Goal: Task Accomplishment & Management: Manage account settings

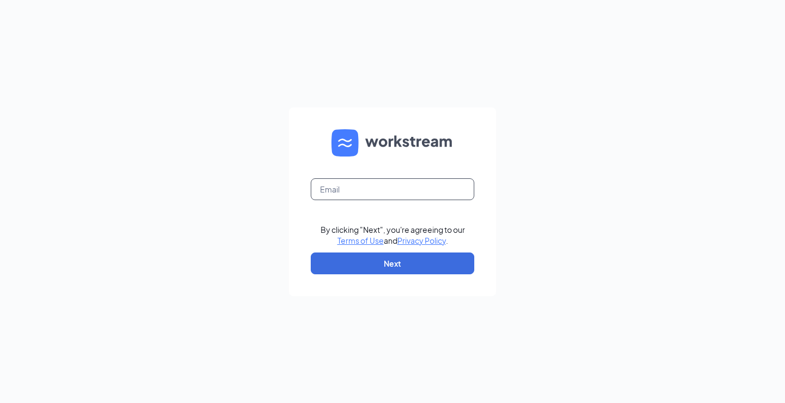
click at [381, 189] on input "text" at bounding box center [393, 189] width 164 height 22
type input "charrell@rkjandsons.com"
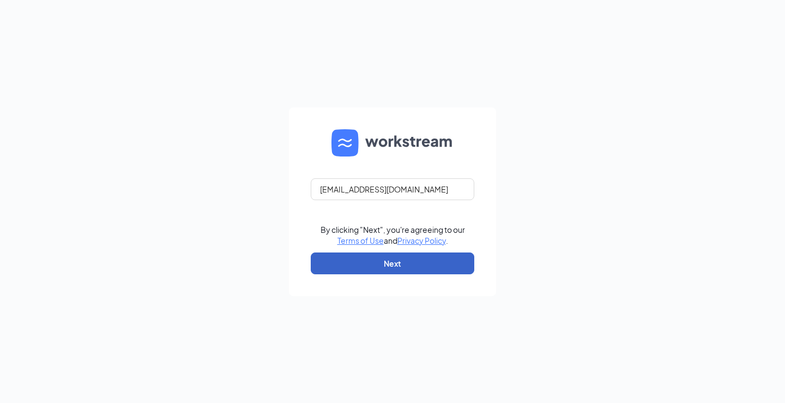
click at [392, 258] on button "Next" at bounding box center [393, 263] width 164 height 22
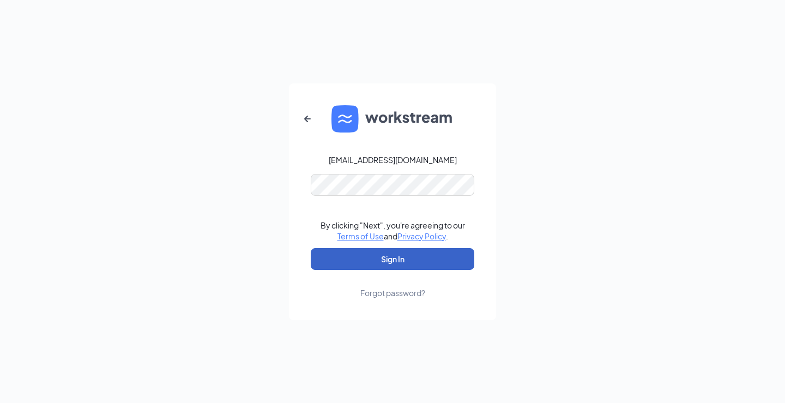
drag, startPoint x: 395, startPoint y: 252, endPoint x: 397, endPoint y: 258, distance: 6.2
click at [397, 258] on button "Sign In" at bounding box center [393, 259] width 164 height 22
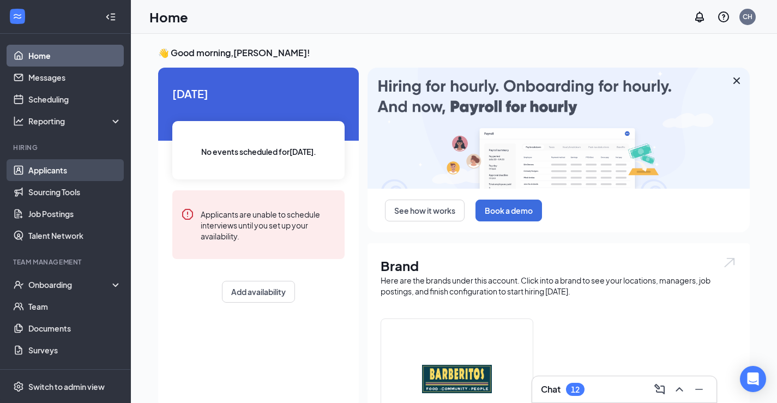
click at [48, 162] on link "Applicants" at bounding box center [74, 170] width 93 height 22
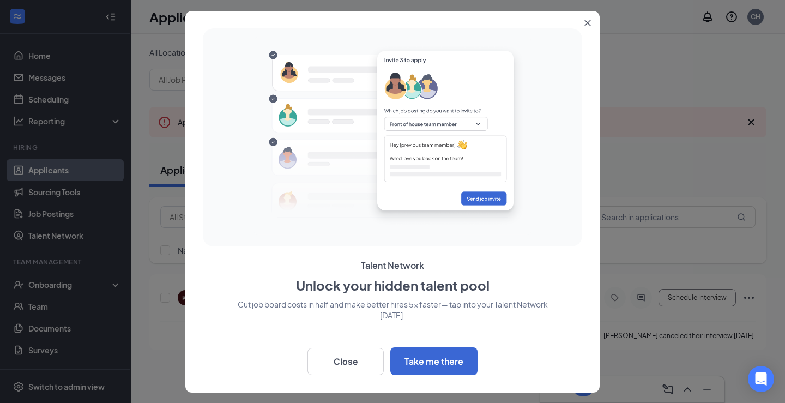
click at [588, 23] on icon "Close" at bounding box center [588, 23] width 6 height 6
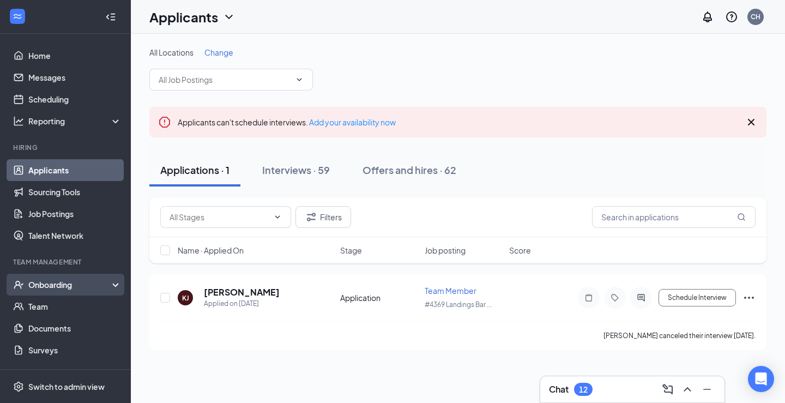
click at [59, 277] on div "Onboarding" at bounding box center [65, 285] width 131 height 22
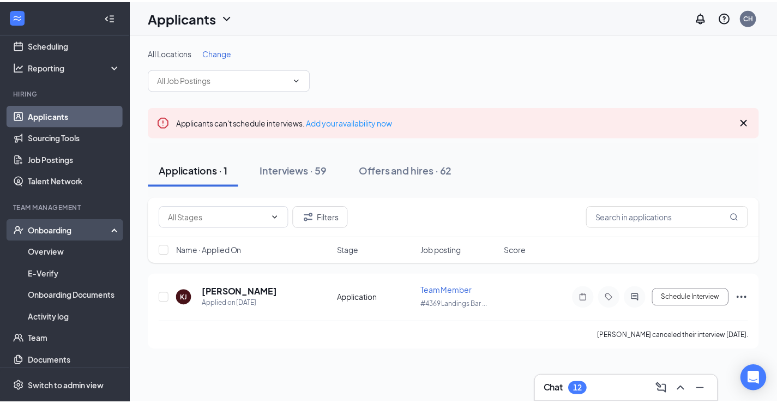
scroll to position [109, 0]
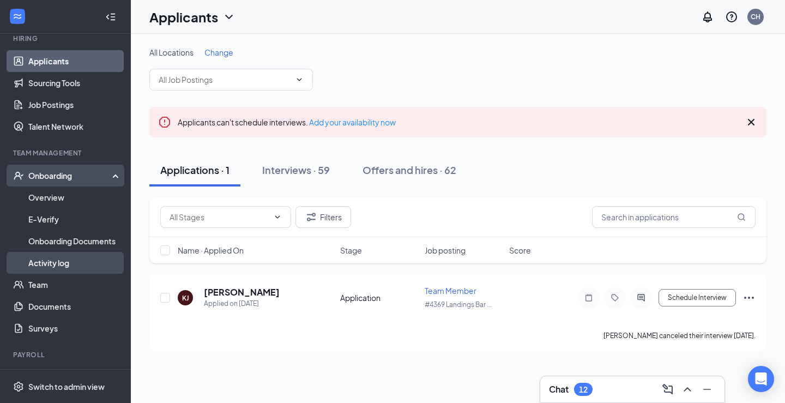
click at [50, 256] on link "Activity log" at bounding box center [74, 263] width 93 height 22
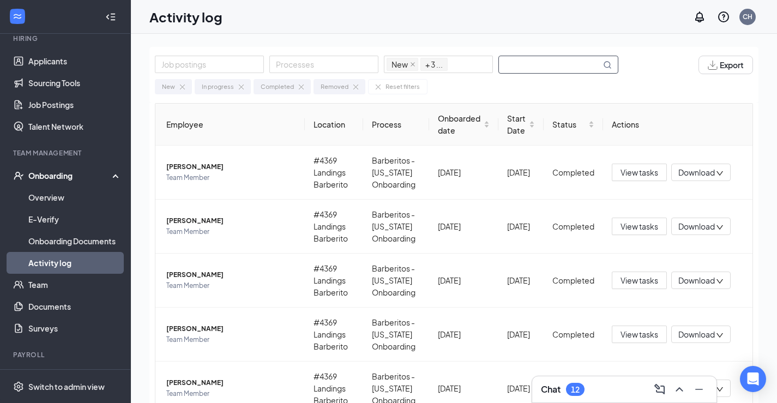
click at [527, 64] on input "text" at bounding box center [550, 64] width 102 height 17
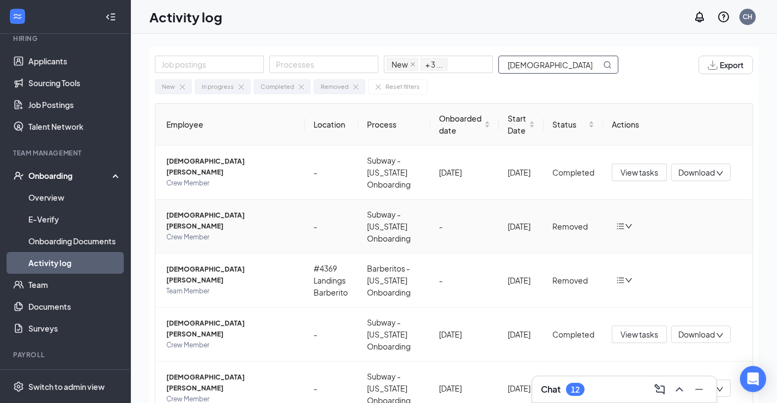
scroll to position [55, 0]
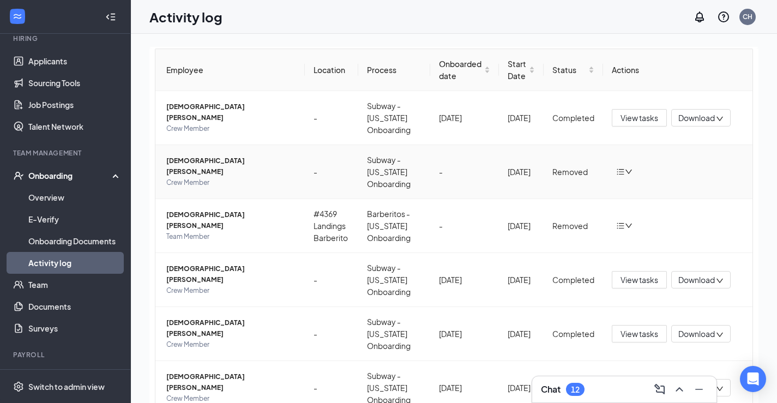
click at [210, 165] on span "[DEMOGRAPHIC_DATA][PERSON_NAME]" at bounding box center [231, 166] width 130 height 22
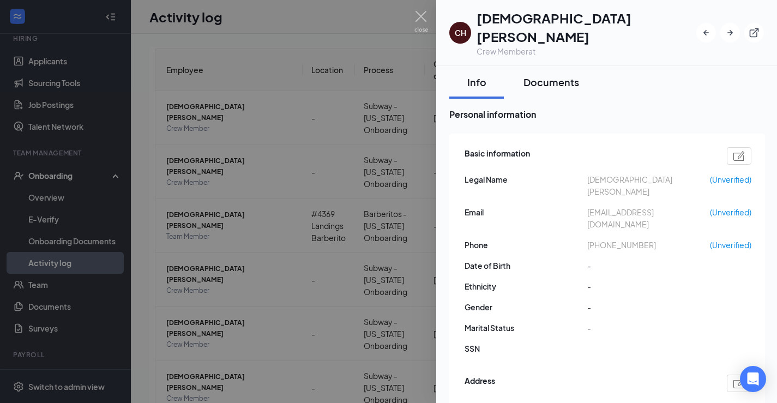
click at [548, 66] on button "Documents" at bounding box center [550, 82] width 77 height 33
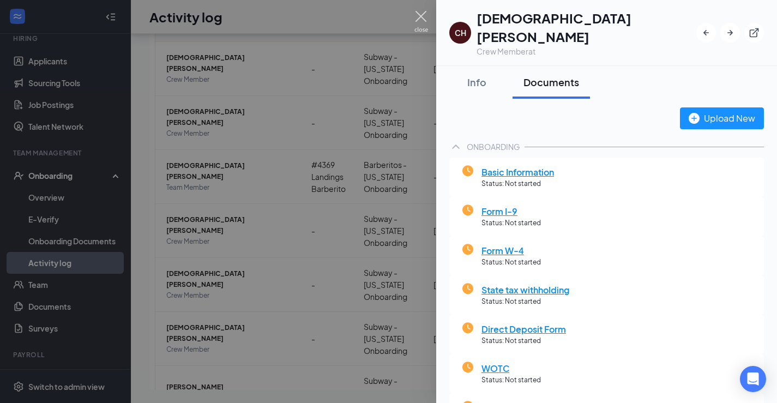
click at [420, 11] on img at bounding box center [421, 21] width 14 height 21
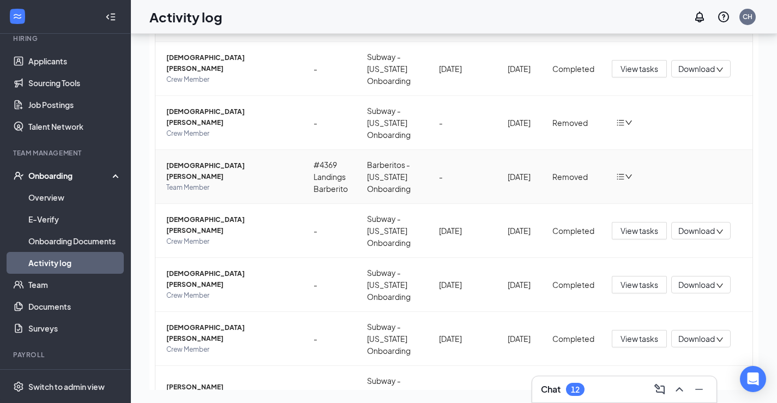
click at [215, 170] on span "[DEMOGRAPHIC_DATA][PERSON_NAME]" at bounding box center [231, 171] width 130 height 22
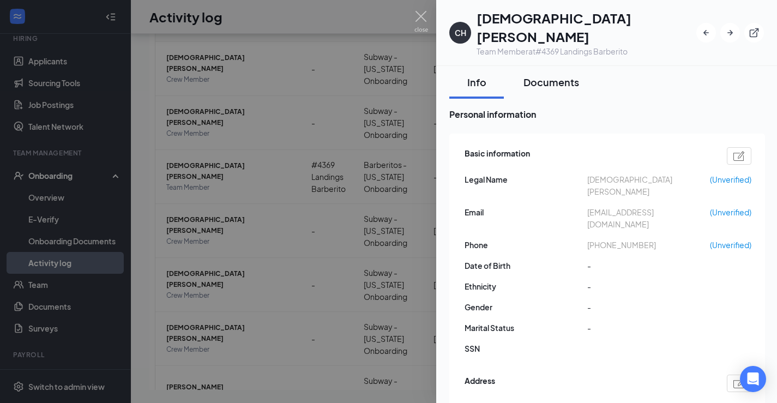
click at [543, 75] on div "Documents" at bounding box center [551, 82] width 56 height 14
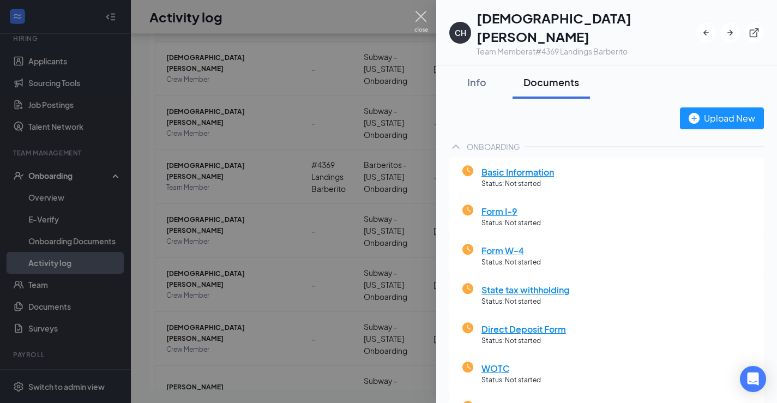
click at [421, 13] on img at bounding box center [421, 21] width 14 height 21
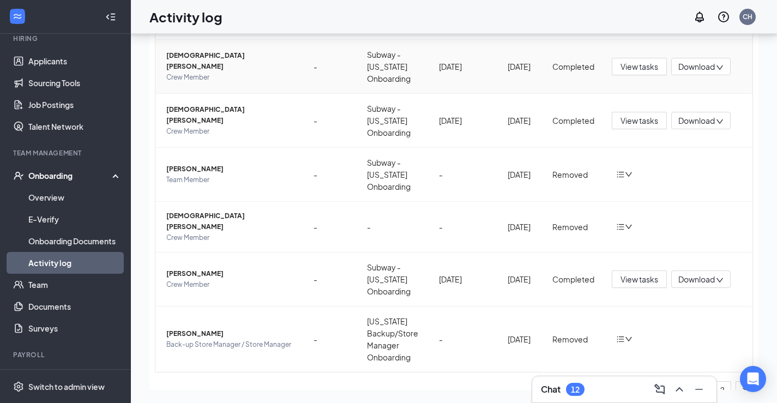
scroll to position [311, 0]
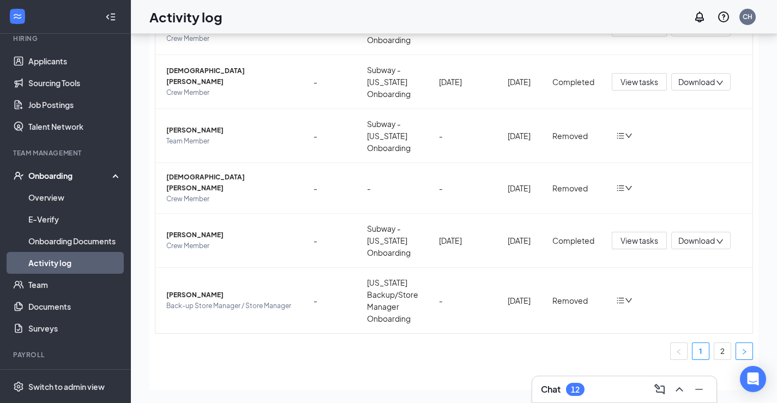
drag, startPoint x: 734, startPoint y: 342, endPoint x: 729, endPoint y: 340, distance: 5.9
click at [741, 348] on icon "right" at bounding box center [744, 351] width 7 height 7
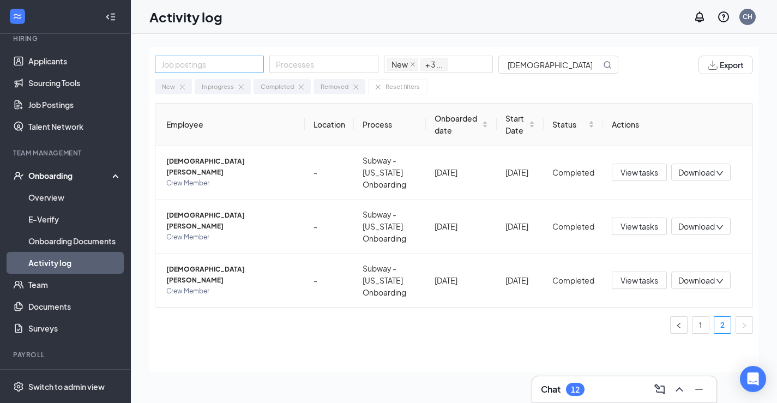
click at [237, 65] on div at bounding box center [210, 64] width 104 height 13
click at [550, 63] on input "[DEMOGRAPHIC_DATA]" at bounding box center [550, 64] width 102 height 17
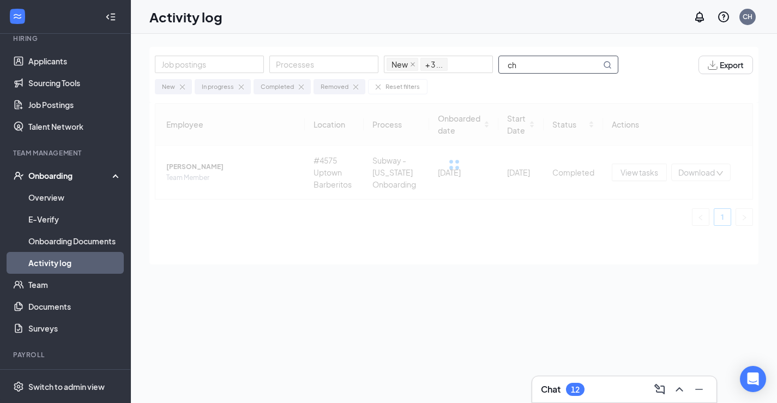
type input "c"
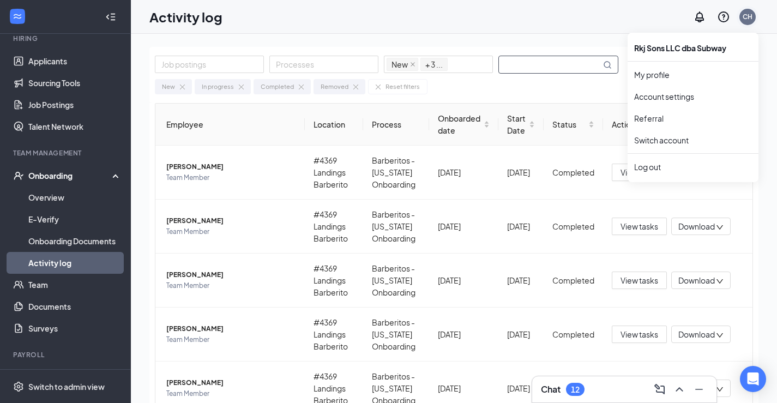
click at [747, 20] on div "CH" at bounding box center [747, 16] width 10 height 9
click at [649, 162] on div "Log out" at bounding box center [693, 166] width 118 height 11
